Goal: Task Accomplishment & Management: Manage account settings

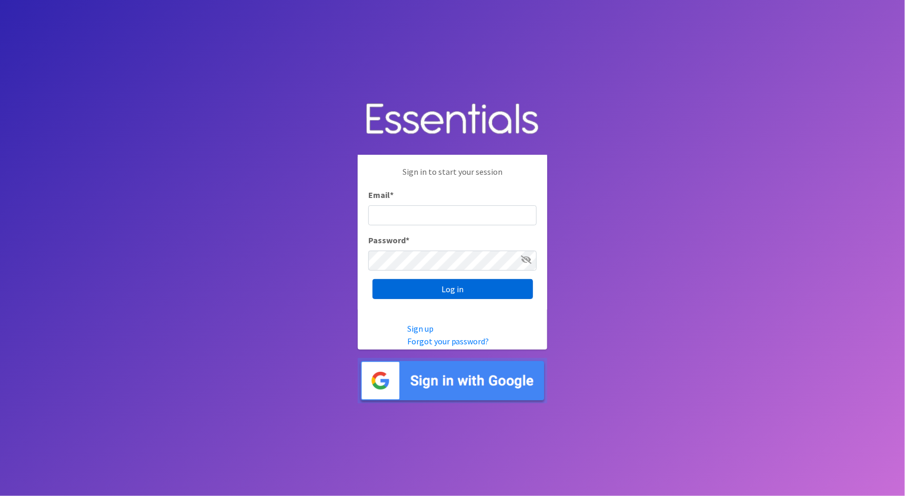
type input "cathy@alohadiaperbank.org"
click at [469, 292] on input "Log in" at bounding box center [453, 289] width 161 height 20
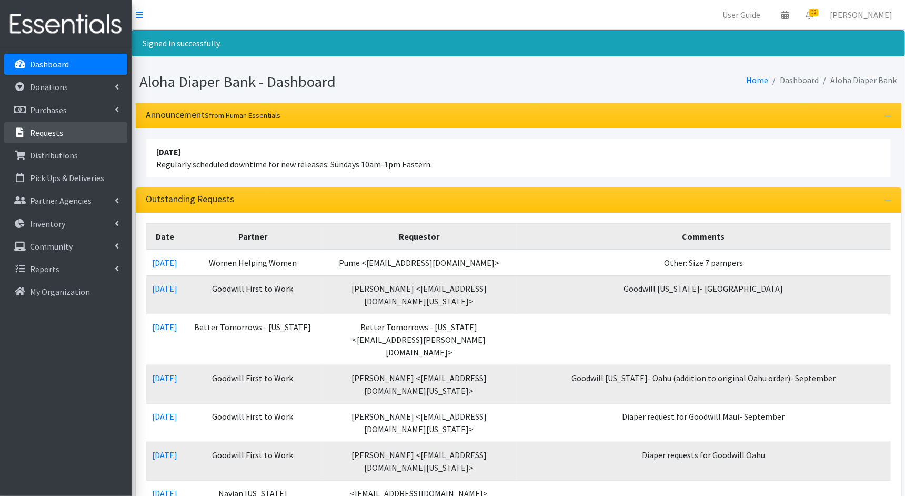
click at [75, 130] on link "Requests" at bounding box center [65, 132] width 123 height 21
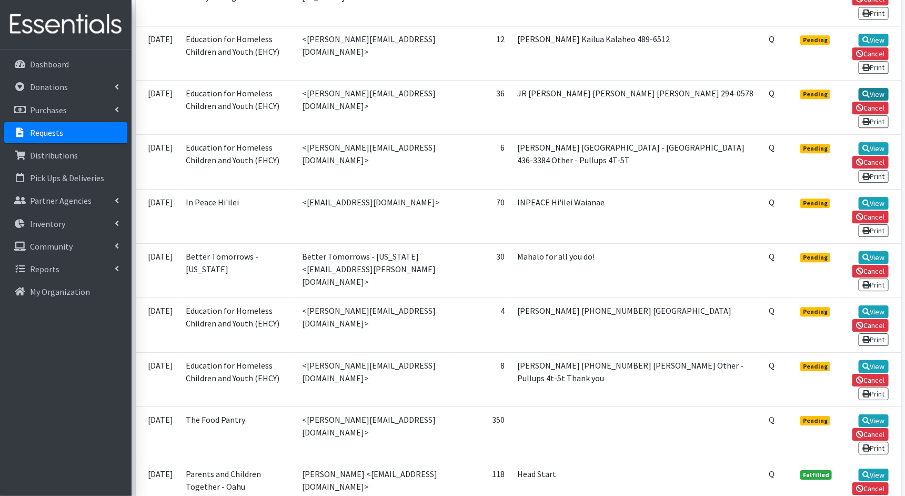
scroll to position [1248, 0]
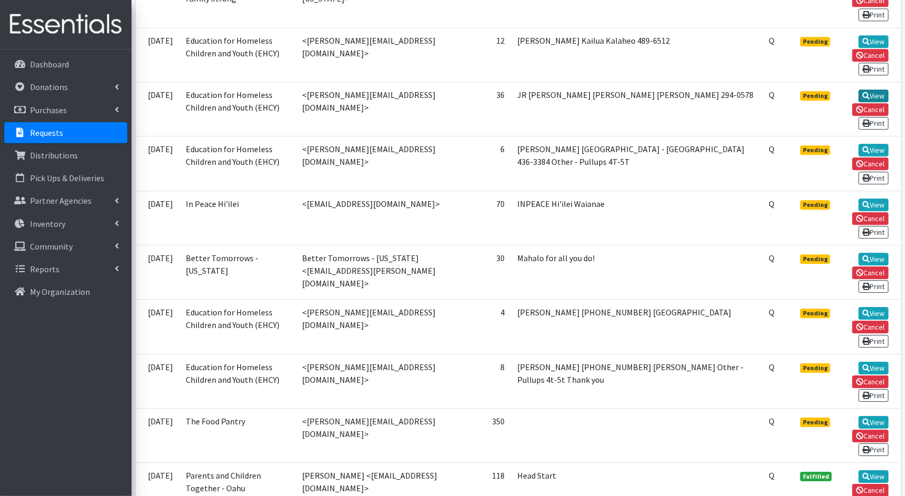
click at [876, 89] on link "View" at bounding box center [874, 95] width 30 height 13
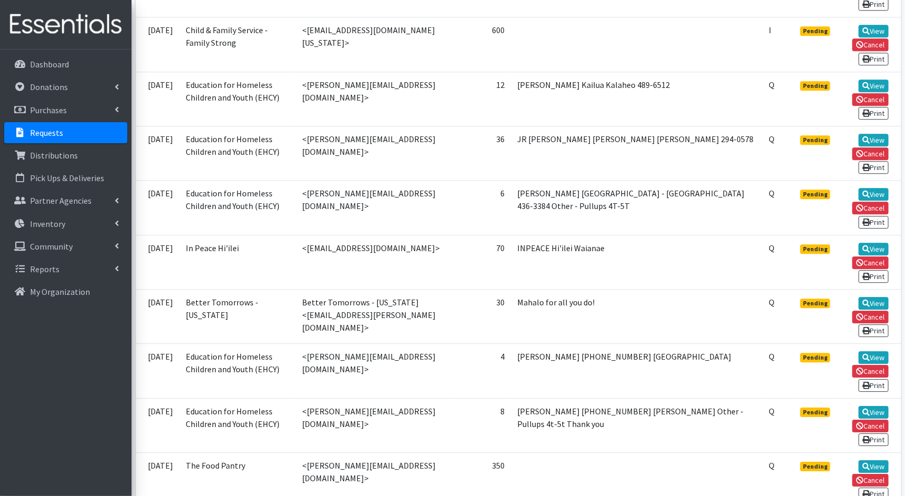
scroll to position [1203, 0]
click at [873, 80] on link "View" at bounding box center [874, 86] width 30 height 13
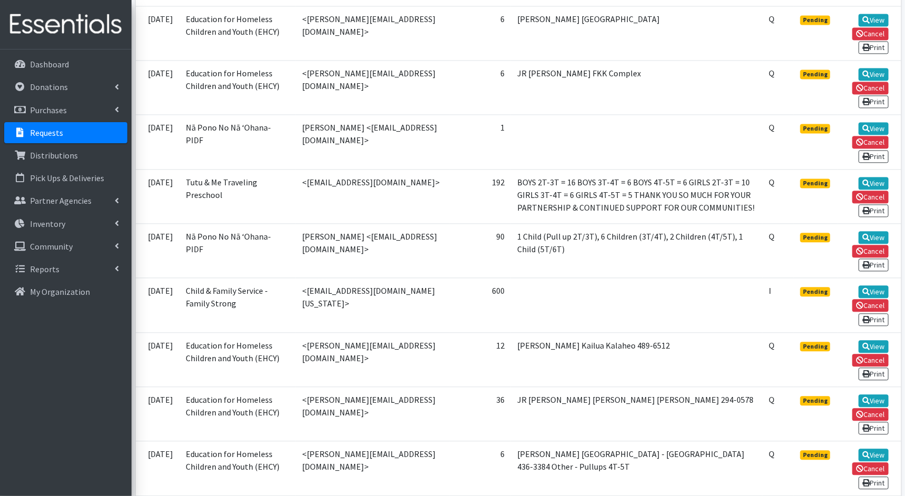
scroll to position [930, 0]
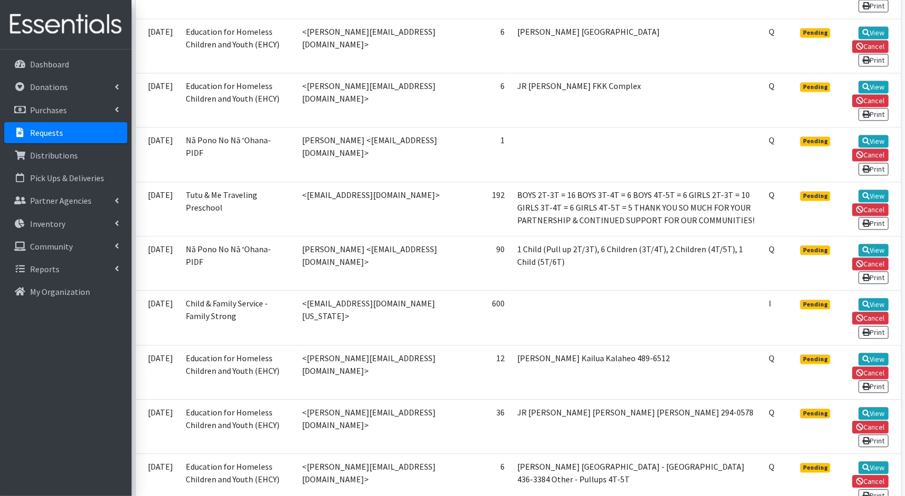
click at [877, 73] on td "View Cancel Print" at bounding box center [869, 100] width 63 height 54
click at [877, 81] on link "View" at bounding box center [874, 87] width 30 height 13
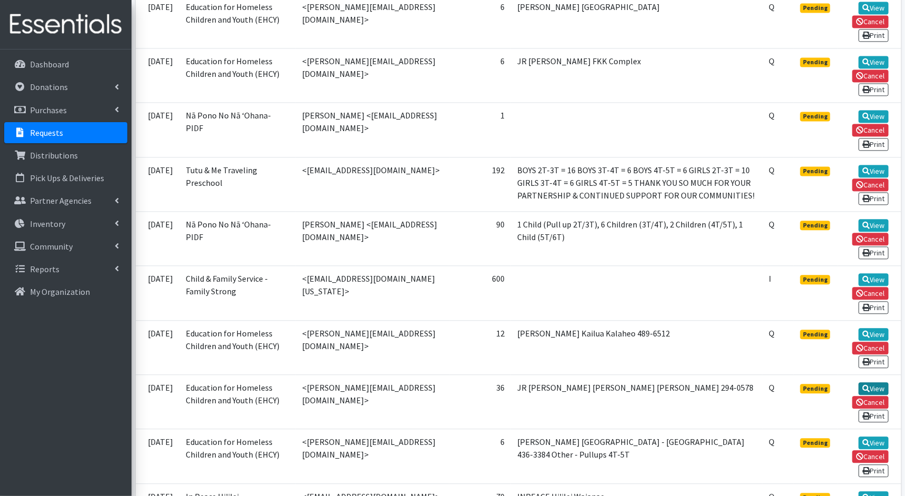
click at [880, 382] on link "View" at bounding box center [874, 388] width 30 height 13
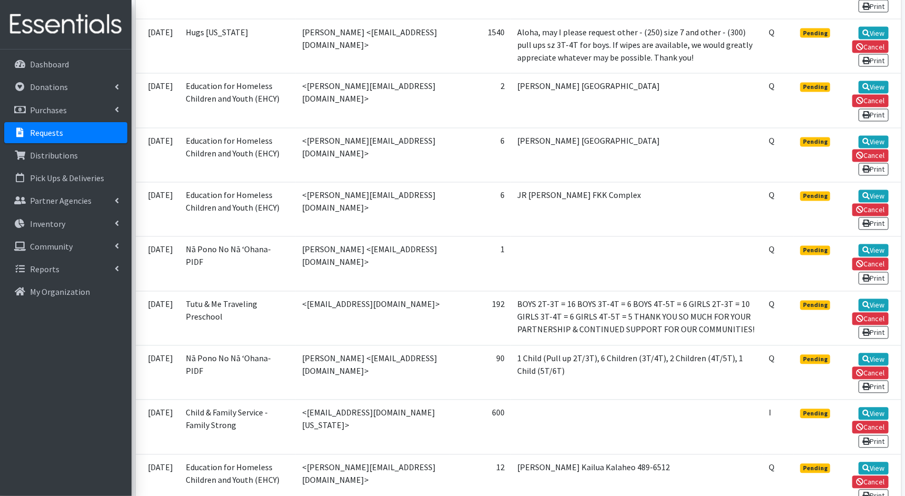
scroll to position [810, 0]
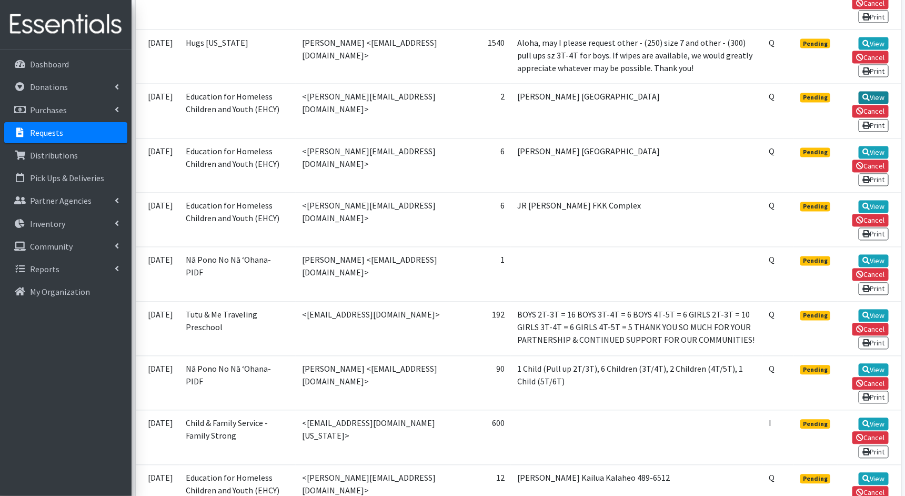
click at [877, 92] on link "View" at bounding box center [874, 98] width 30 height 13
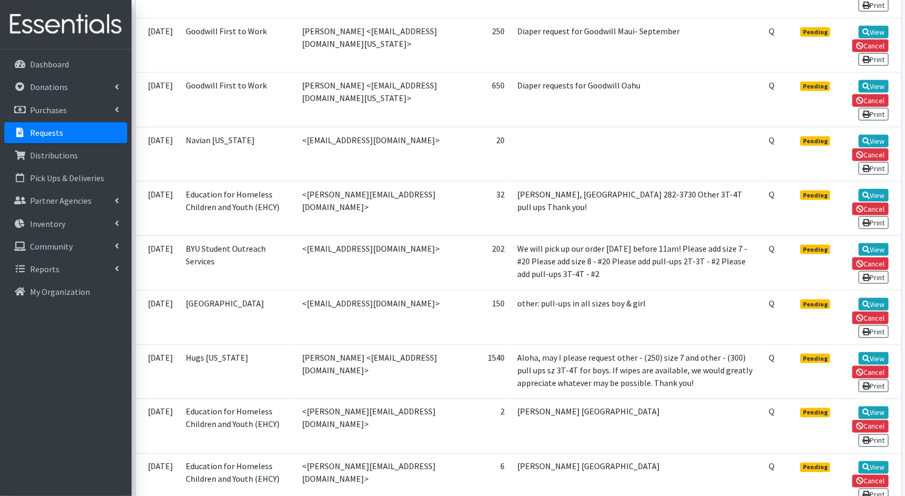
scroll to position [496, 0]
click at [875, 188] on link "View" at bounding box center [874, 194] width 30 height 13
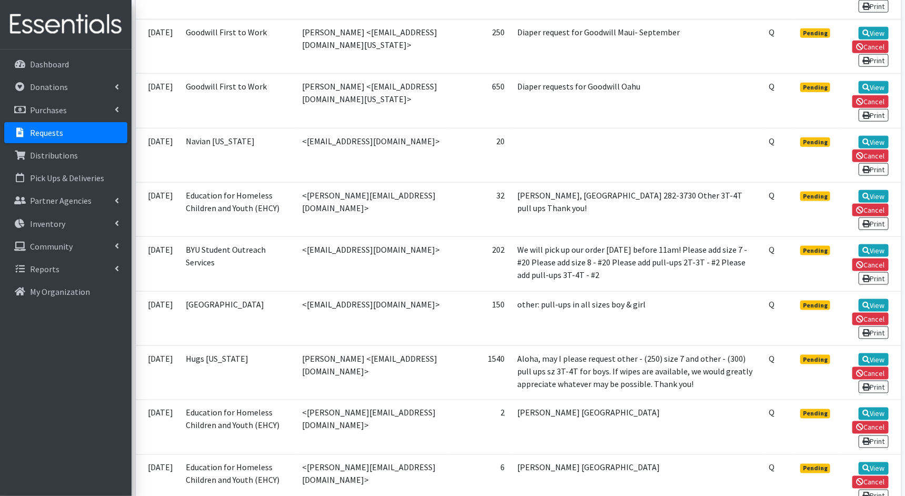
scroll to position [497, 0]
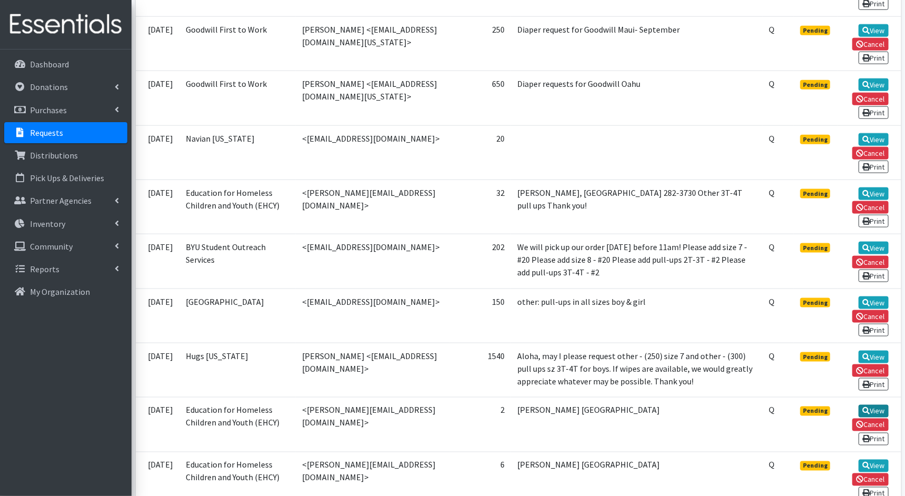
click at [881, 405] on link "View" at bounding box center [874, 411] width 30 height 13
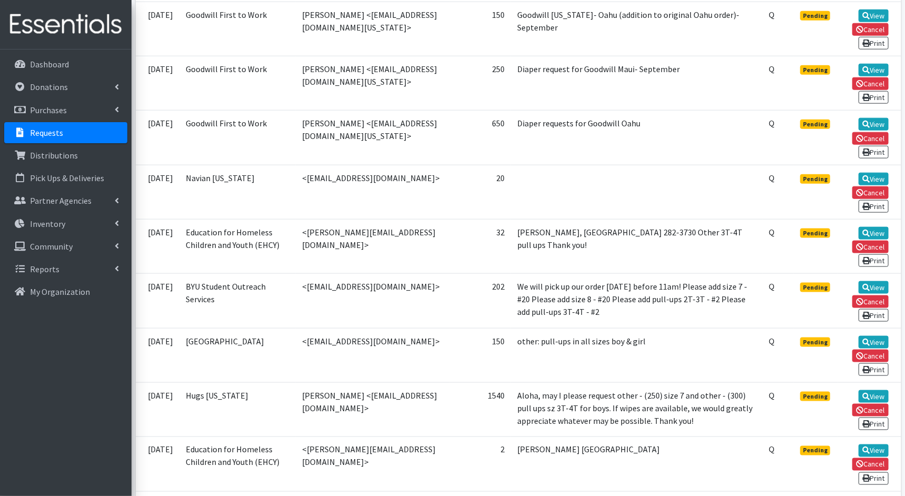
scroll to position [477, 0]
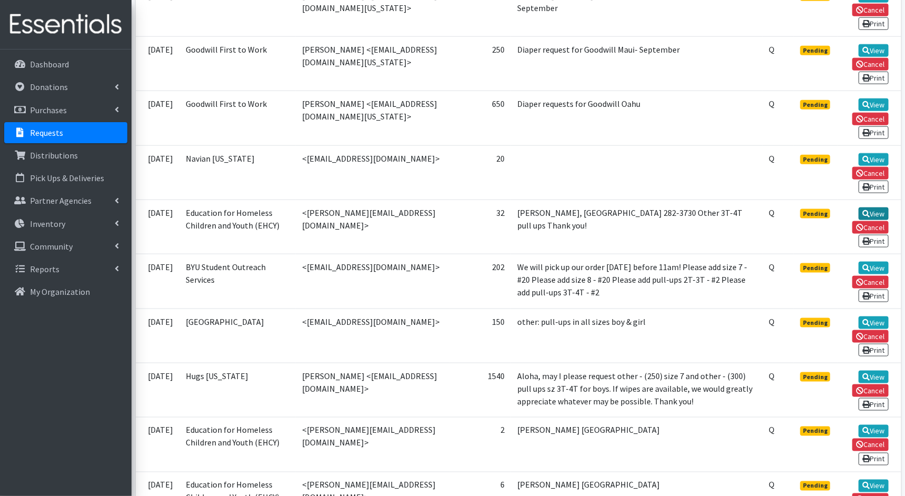
click at [881, 207] on link "View" at bounding box center [874, 213] width 30 height 13
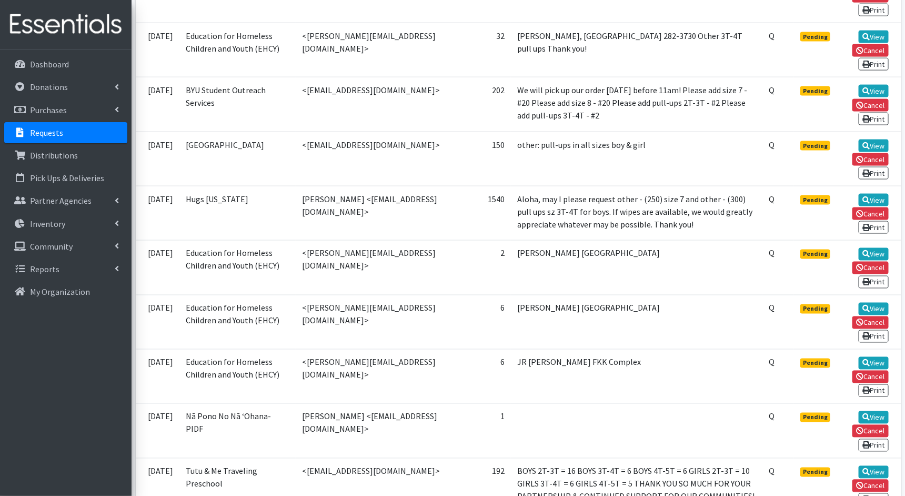
scroll to position [657, 0]
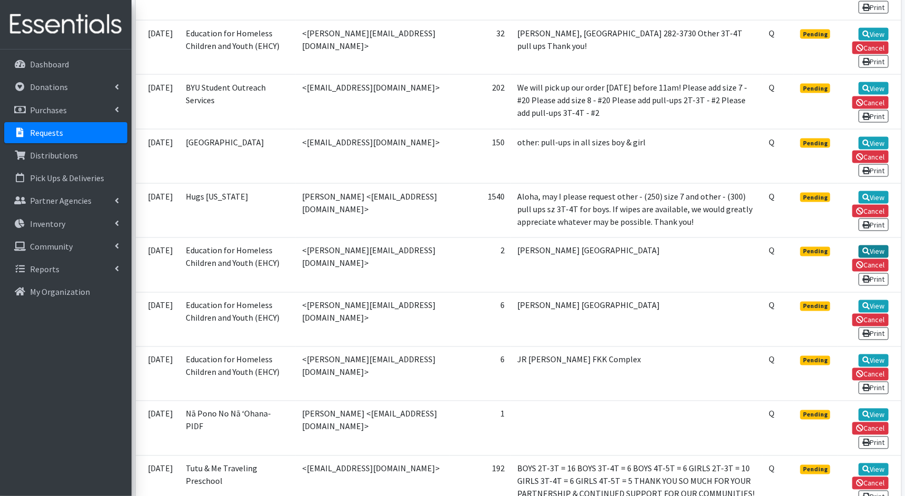
click at [871, 245] on link "View" at bounding box center [874, 251] width 30 height 13
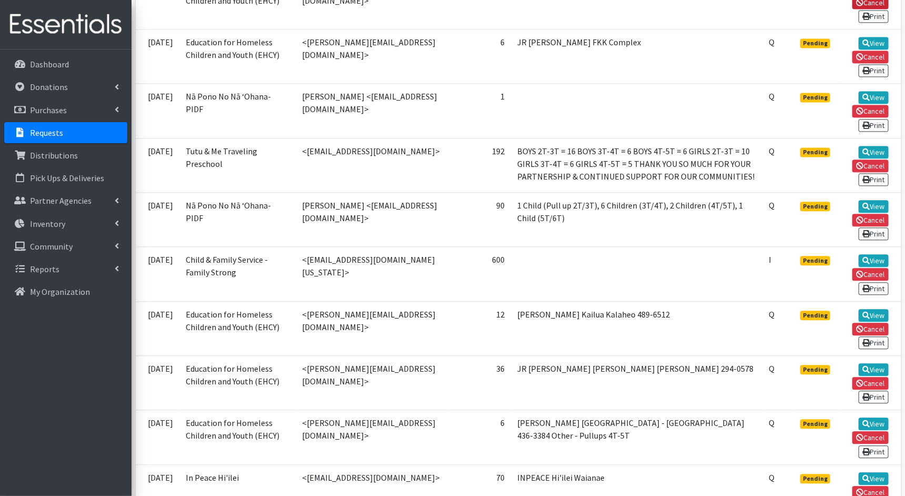
scroll to position [975, 0]
click at [871, 417] on link "View" at bounding box center [874, 423] width 30 height 13
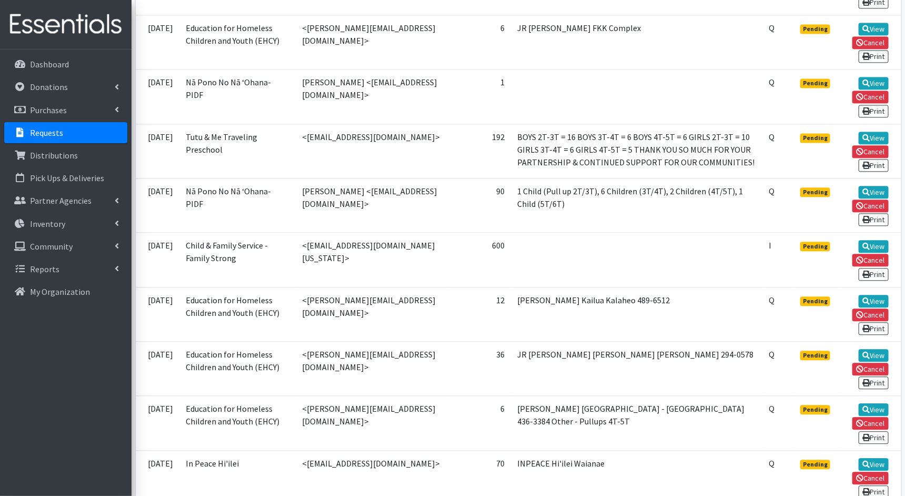
scroll to position [987, 0]
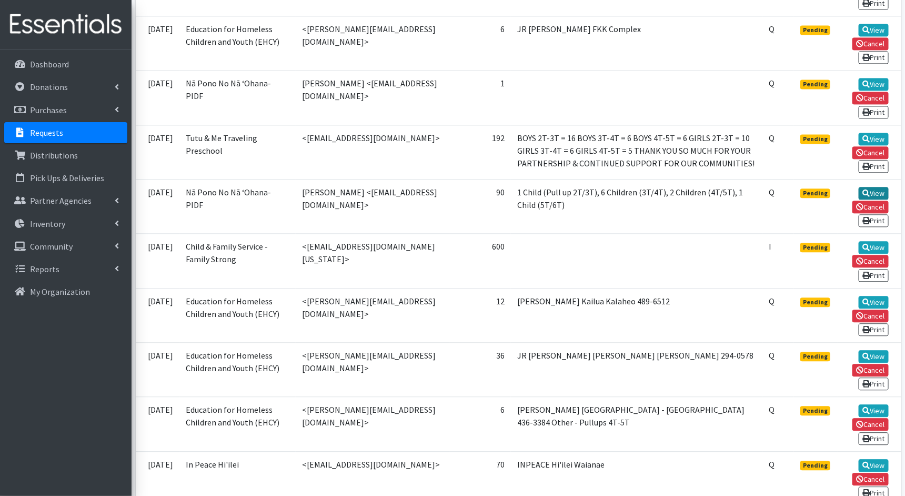
click at [868, 189] on icon at bounding box center [866, 192] width 7 height 7
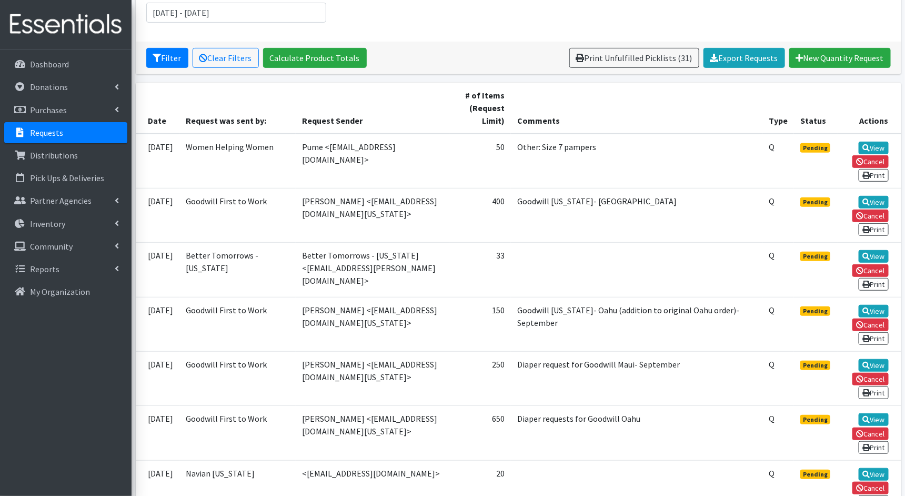
scroll to position [165, 0]
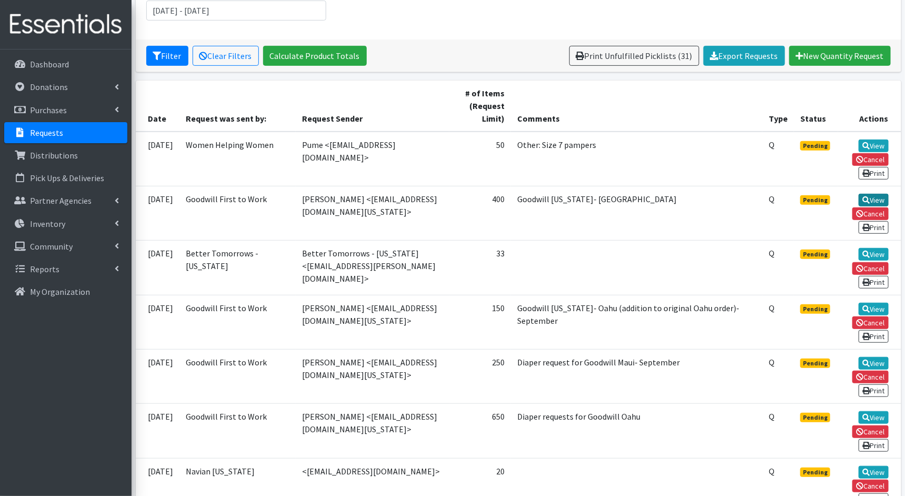
click at [873, 197] on link "View" at bounding box center [874, 200] width 30 height 13
click at [877, 248] on link "View" at bounding box center [874, 254] width 30 height 13
click at [881, 303] on link "View" at bounding box center [874, 309] width 30 height 13
click at [878, 357] on link "View" at bounding box center [874, 363] width 30 height 13
click at [874, 411] on link "View" at bounding box center [874, 417] width 30 height 13
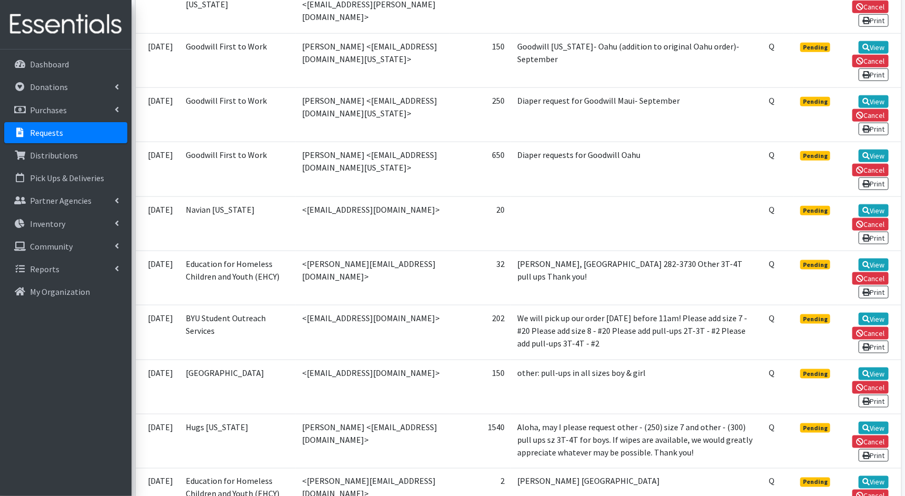
scroll to position [427, 0]
click at [875, 204] on link "View" at bounding box center [874, 210] width 30 height 13
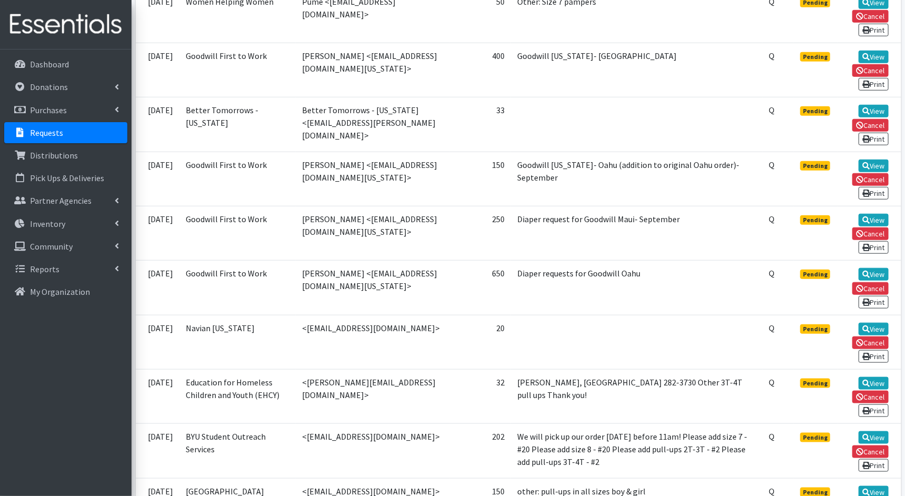
scroll to position [283, 0]
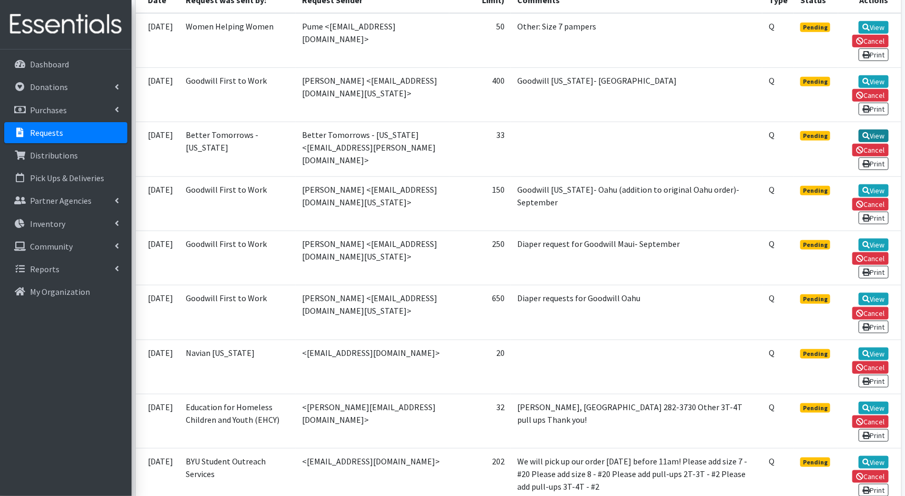
click at [877, 129] on link "View" at bounding box center [874, 135] width 30 height 13
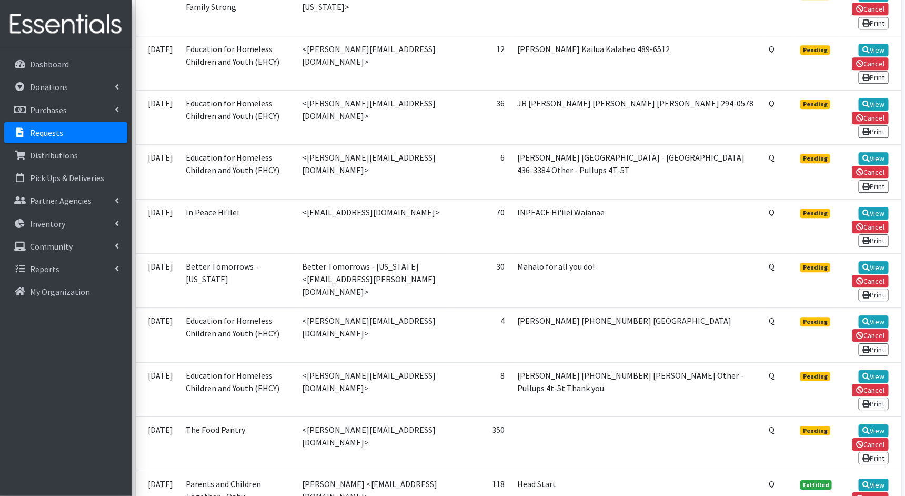
scroll to position [1309, 0]
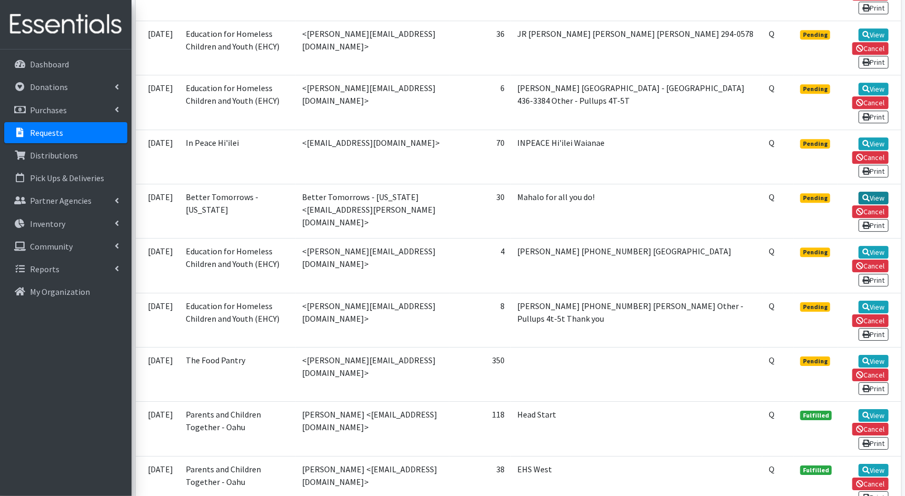
click at [881, 192] on link "View" at bounding box center [874, 198] width 30 height 13
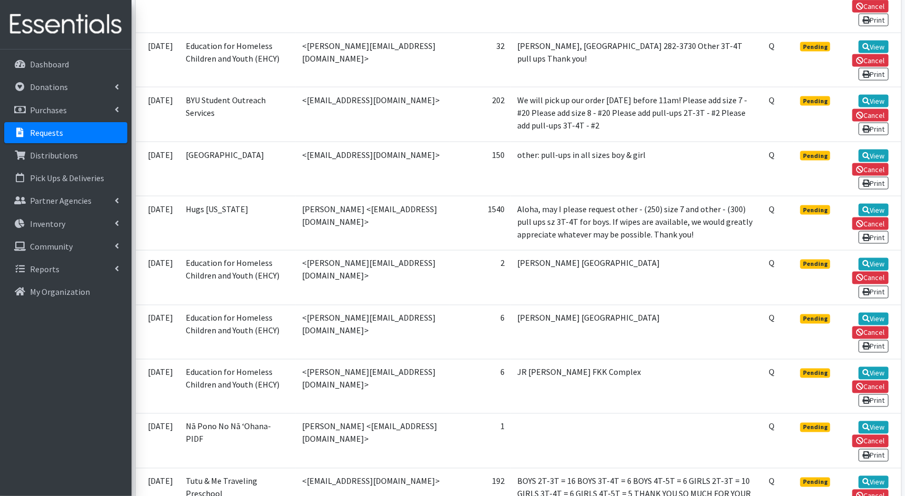
scroll to position [643, 0]
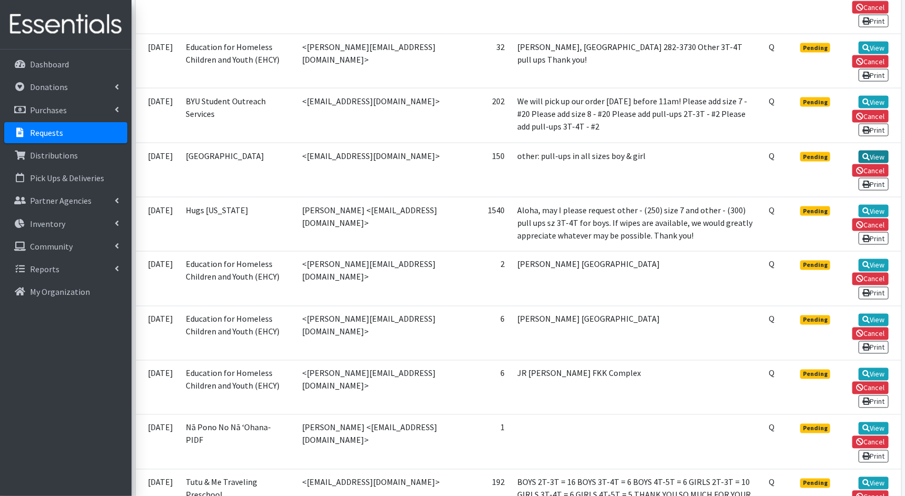
click at [871, 151] on link "View" at bounding box center [874, 157] width 30 height 13
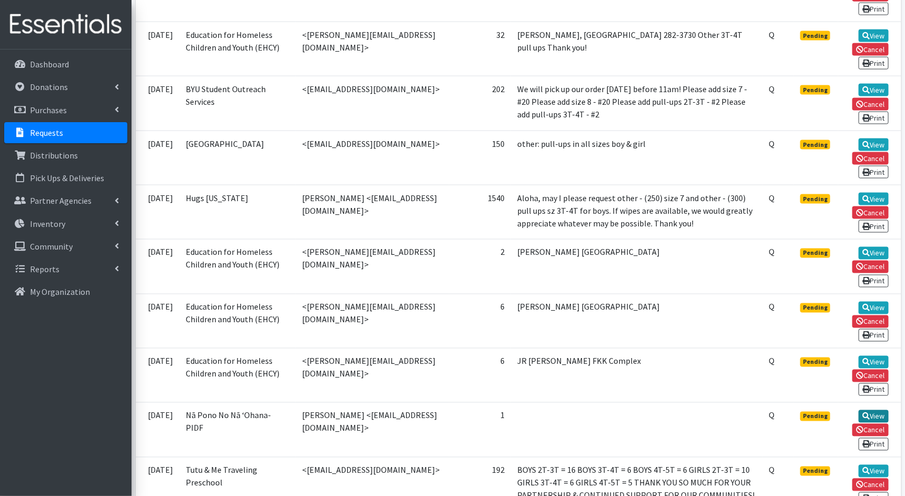
click at [874, 410] on link "View" at bounding box center [874, 416] width 30 height 13
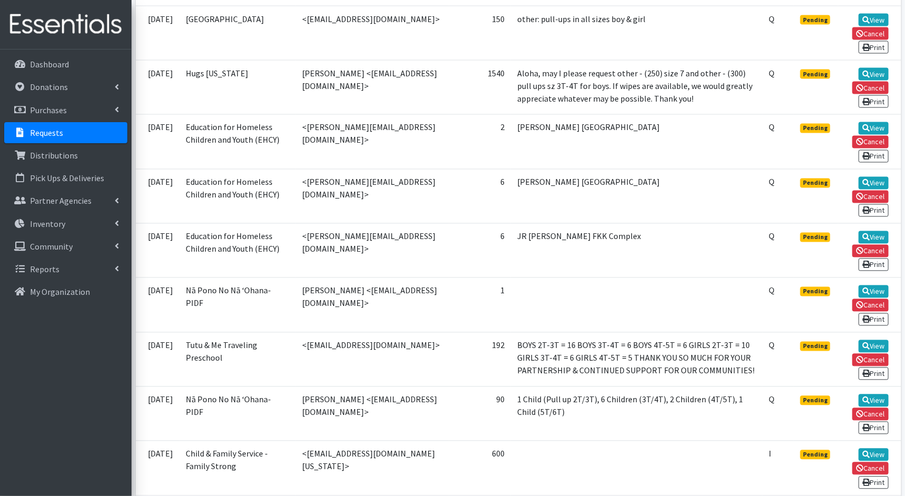
scroll to position [782, 0]
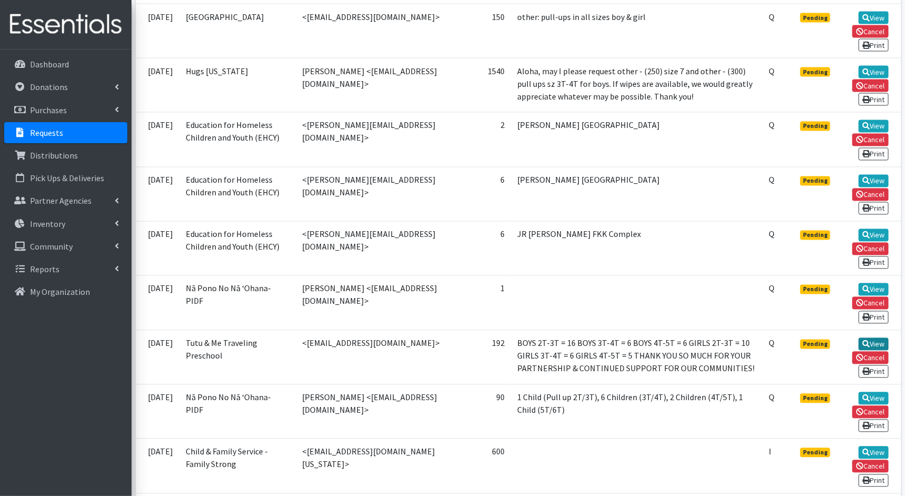
click at [875, 338] on link "View" at bounding box center [874, 344] width 30 height 13
